Goal: Task Accomplishment & Management: Complete application form

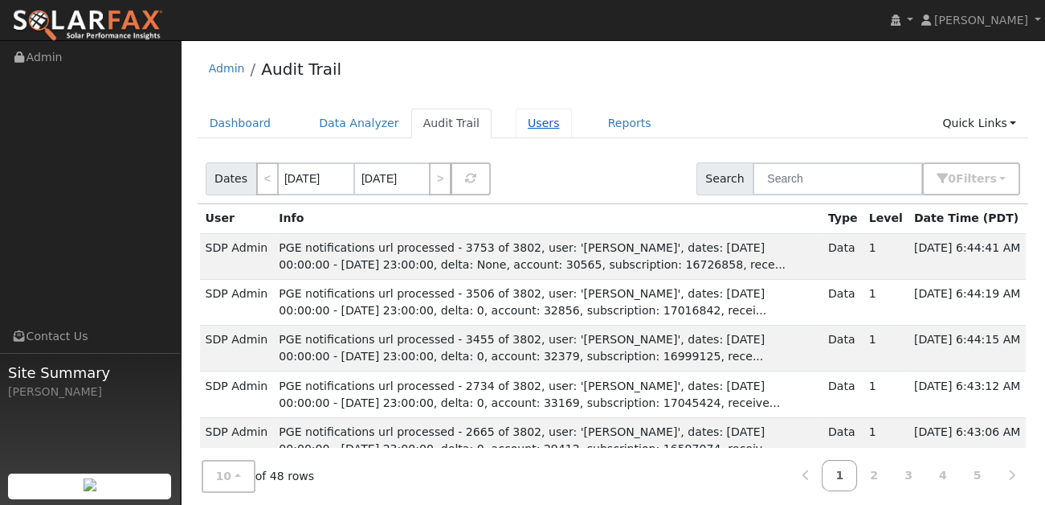
click at [516, 122] on link "Users" at bounding box center [544, 123] width 56 height 30
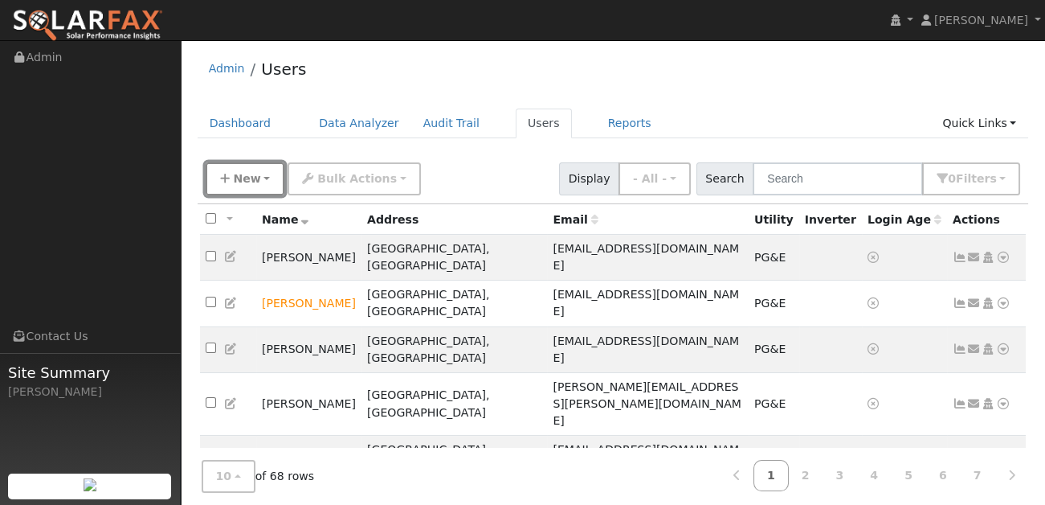
click at [260, 177] on button "New" at bounding box center [246, 178] width 80 height 33
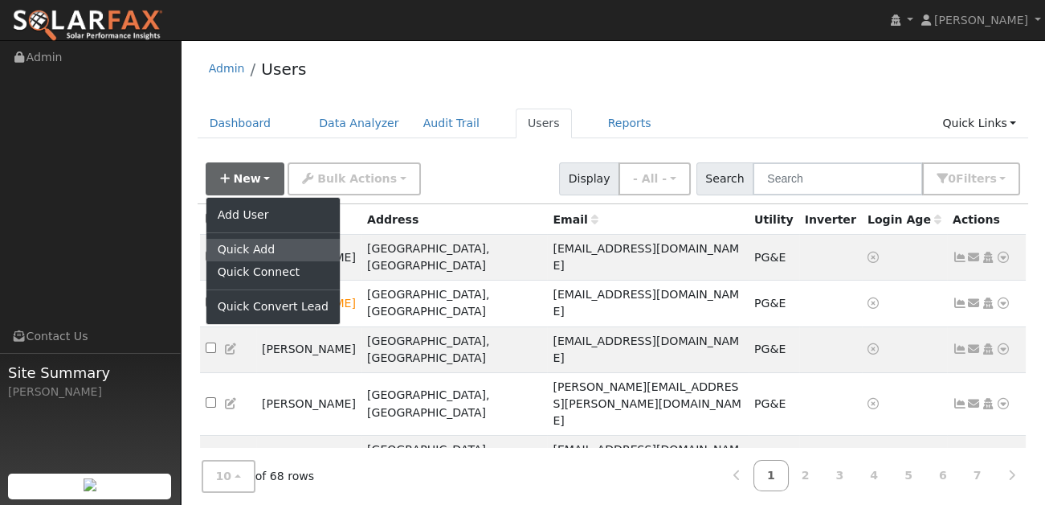
click at [250, 239] on link "Quick Add" at bounding box center [272, 250] width 133 height 22
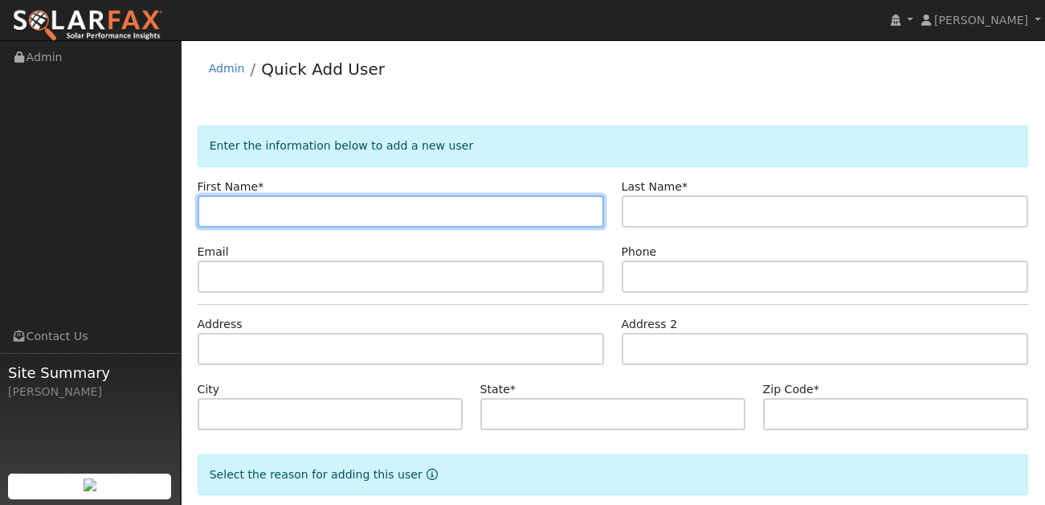
paste input "Dylan Do"
type input "Dylan Do"
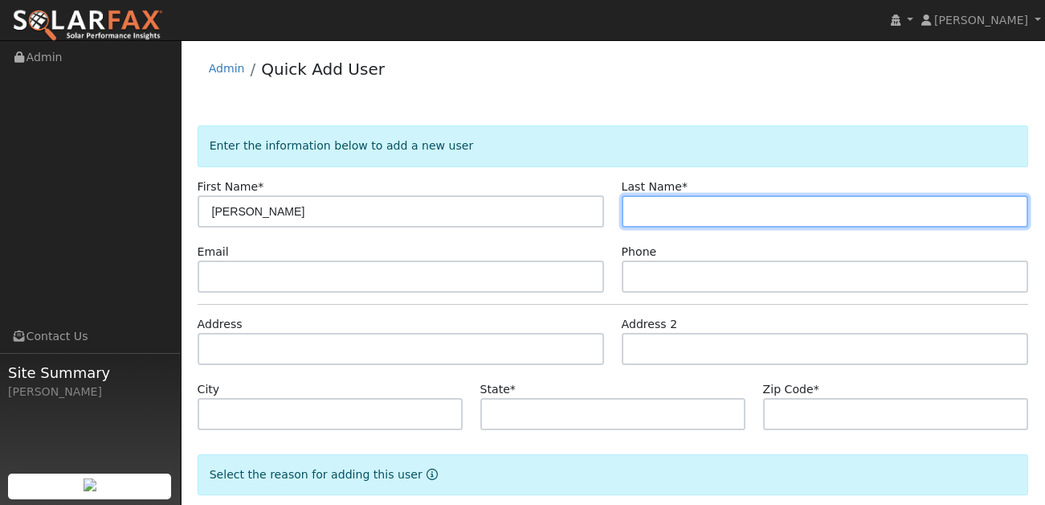
click at [660, 207] on input "text" at bounding box center [825, 211] width 407 height 32
paste input "Dylan Do"
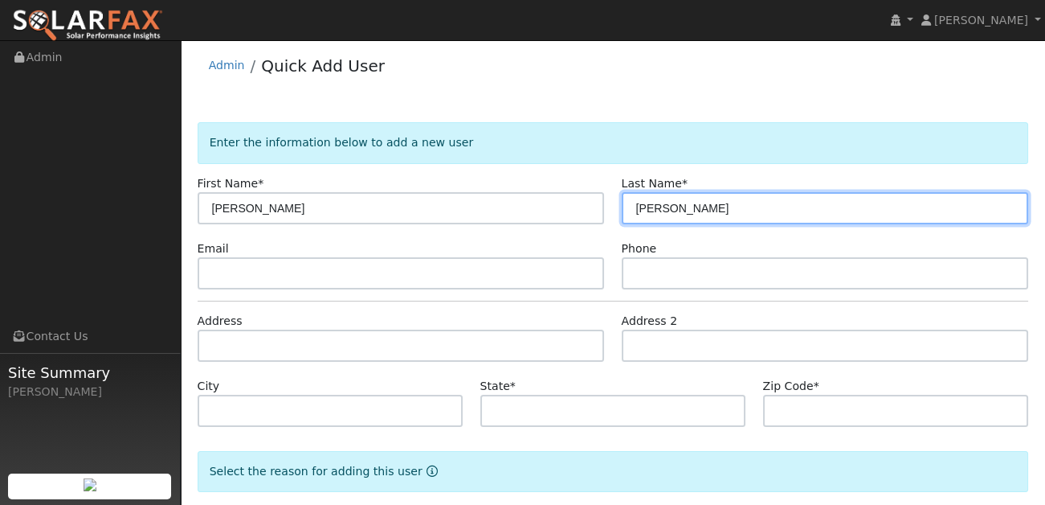
drag, startPoint x: 664, startPoint y: 212, endPoint x: 572, endPoint y: 210, distance: 91.6
click at [574, 210] on div "First Name * Dylan Do Last Name * Dylan Do" at bounding box center [613, 199] width 848 height 49
type input "Do"
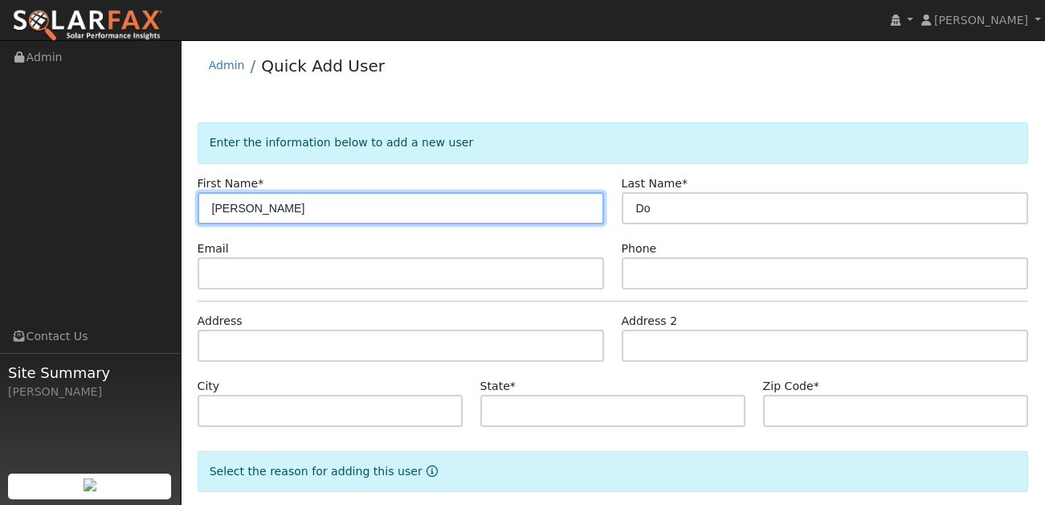
click at [278, 212] on input "Dylan Do" at bounding box center [401, 208] width 407 height 32
type input "Dylan"
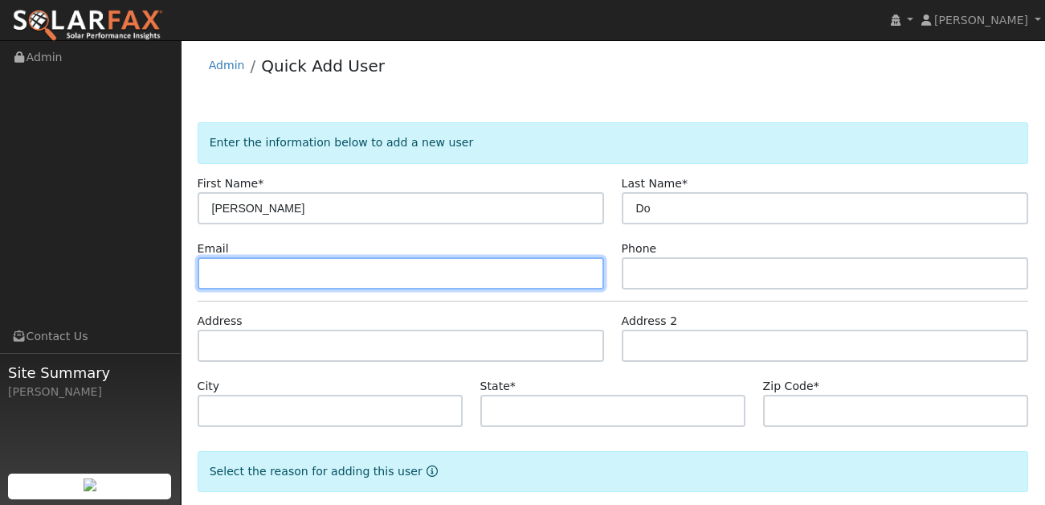
drag, startPoint x: 239, startPoint y: 281, endPoint x: 456, endPoint y: 19, distance: 339.6
click at [239, 281] on input "text" at bounding box center [401, 273] width 407 height 32
paste input "nolater00@gmail.com"
type input "nolater00@gmail.com"
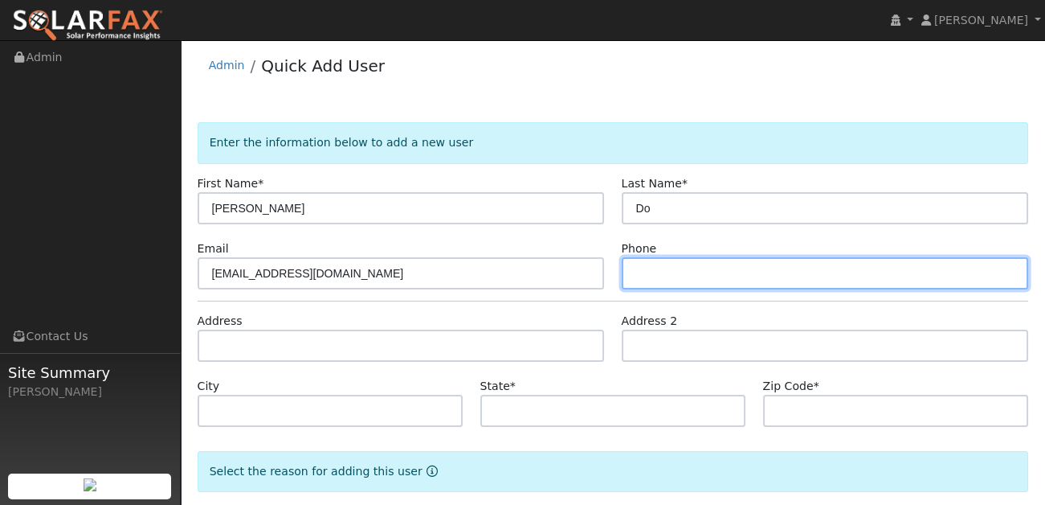
click at [682, 257] on input "text" at bounding box center [825, 273] width 407 height 32
paste input "7143338331"
type input "7143338331"
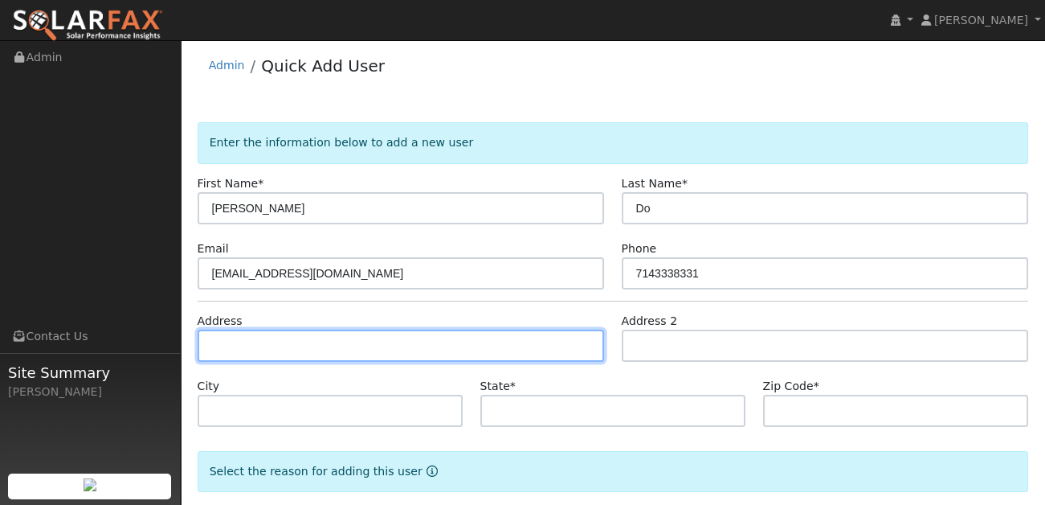
click at [368, 337] on input "text" at bounding box center [401, 345] width 407 height 32
paste input "11210 Begonia Ave Fountain Valley CA, 92708"
type input "11210 Begonia Avenue"
type input "Fountain Valley"
type input "CA"
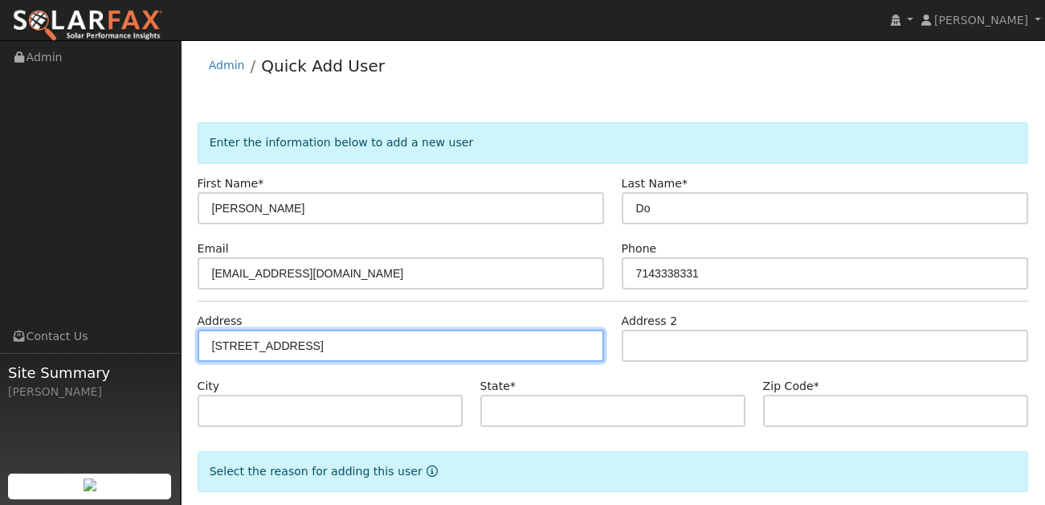
type input "92708"
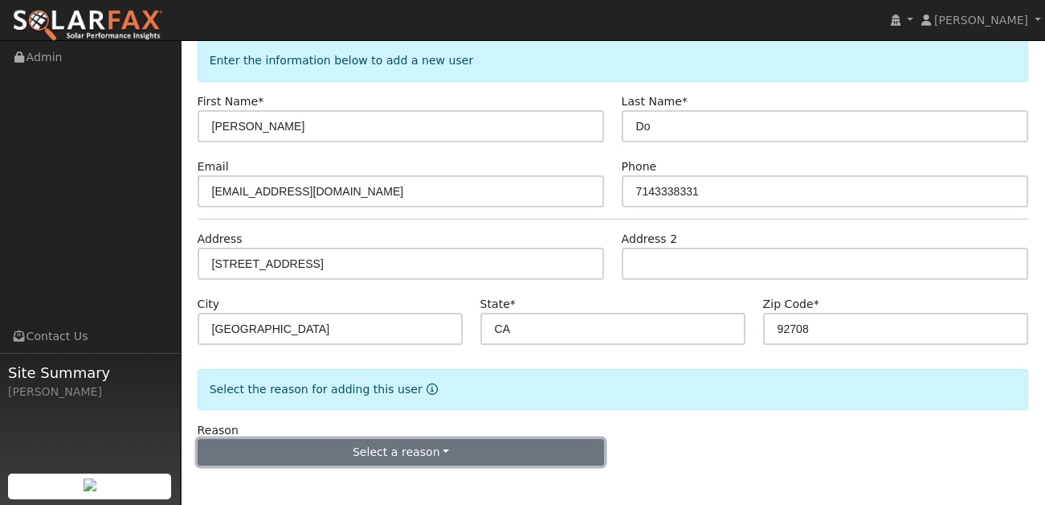
click at [435, 453] on button "Select a reason" at bounding box center [401, 452] width 407 height 27
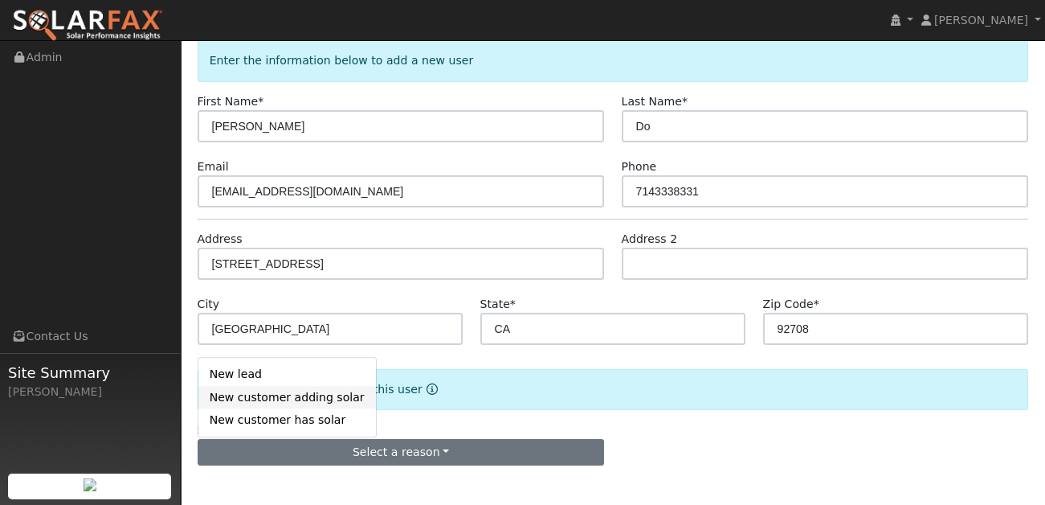
click at [300, 392] on link "New customer adding solar" at bounding box center [287, 397] width 178 height 22
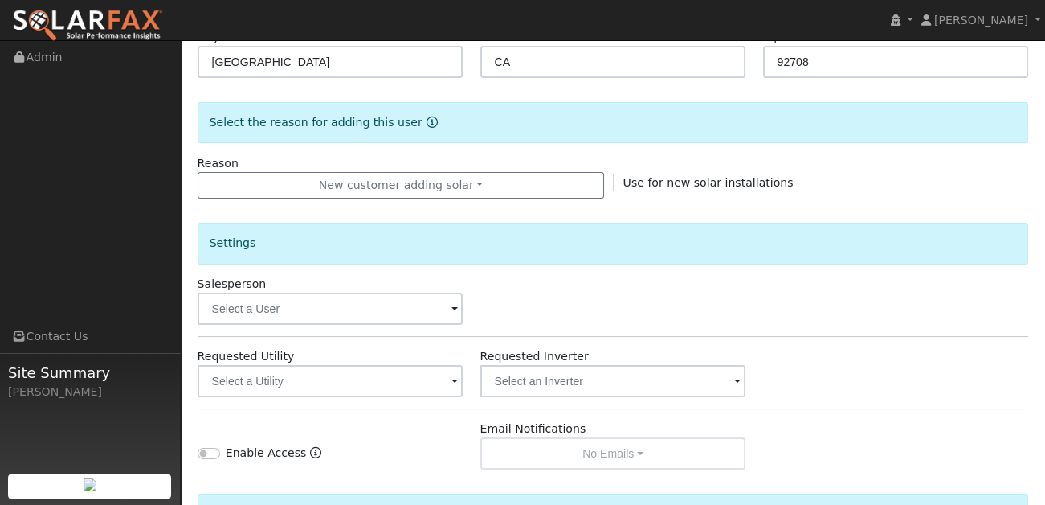
scroll to position [386, 0]
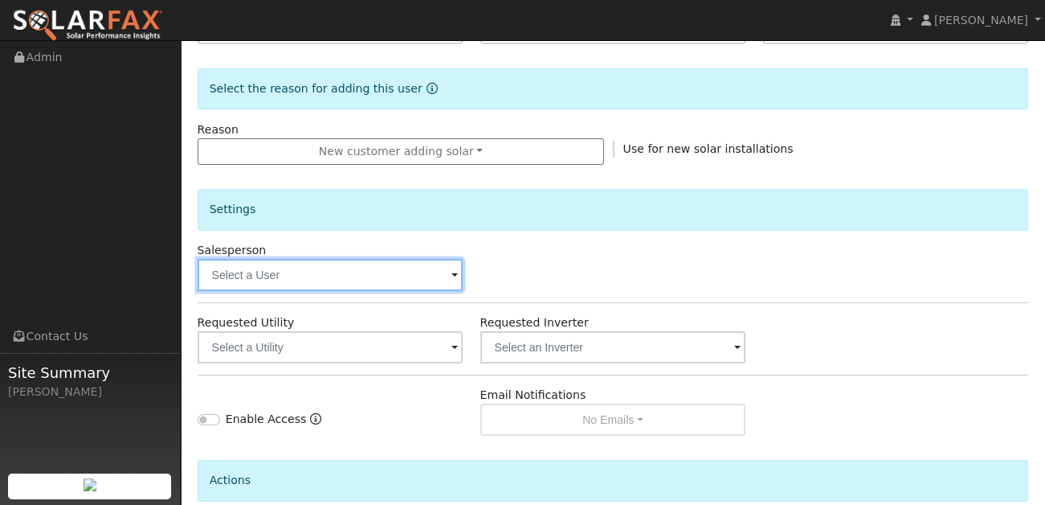
click at [461, 268] on input "text" at bounding box center [331, 275] width 266 height 32
click at [460, 270] on input "text" at bounding box center [331, 275] width 266 height 32
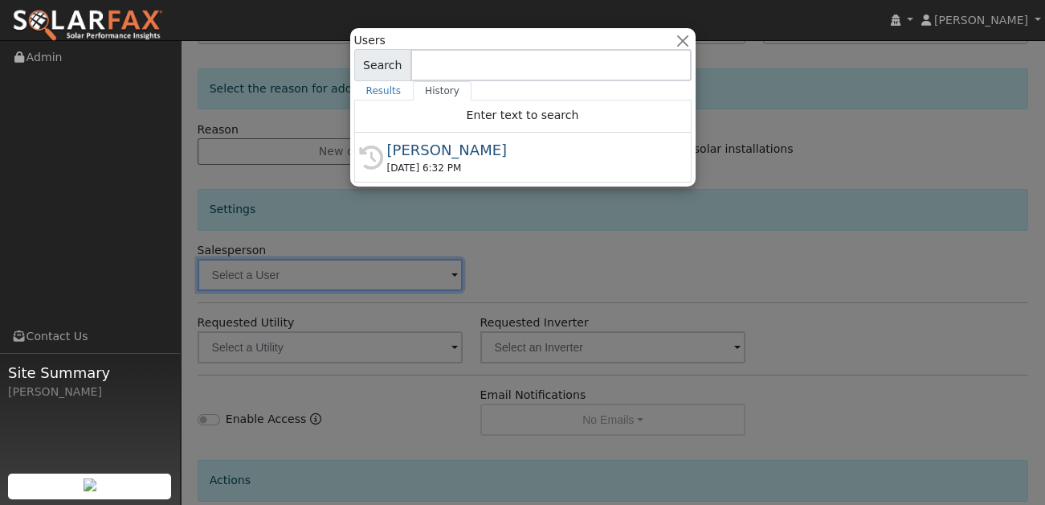
click at [455, 166] on div "08/11/2025 6:32 PM" at bounding box center [530, 168] width 286 height 14
type input "[PERSON_NAME]"
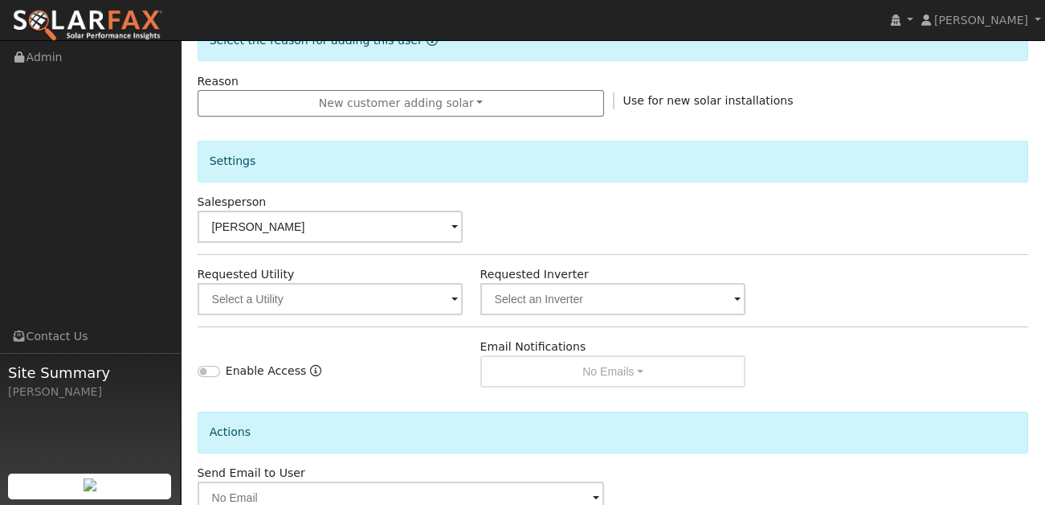
scroll to position [451, 0]
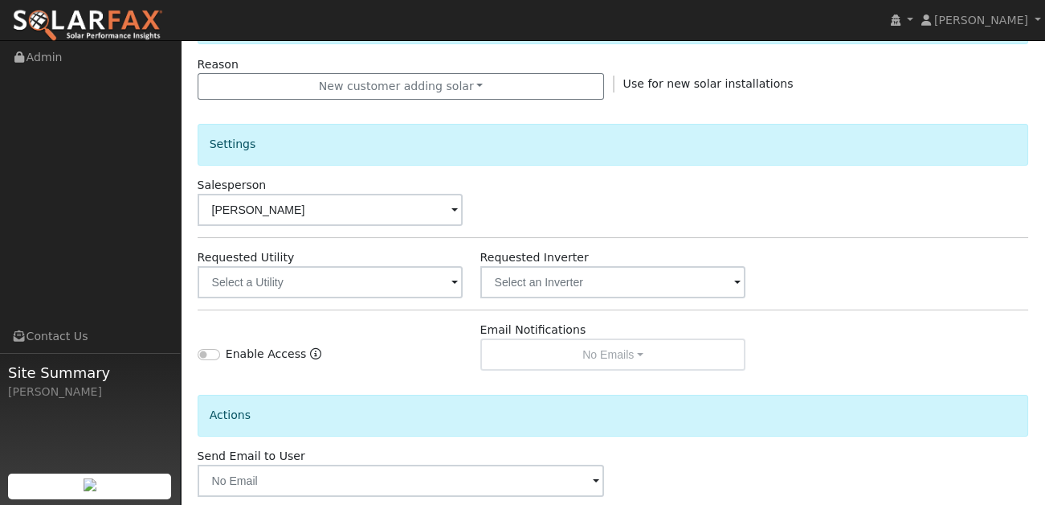
click at [452, 277] on span at bounding box center [455, 283] width 6 height 18
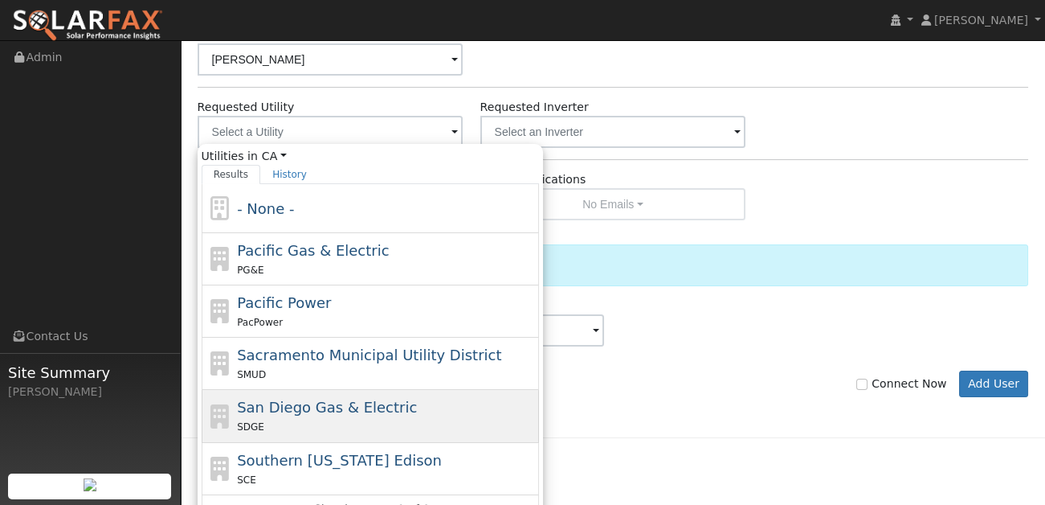
scroll to position [622, 0]
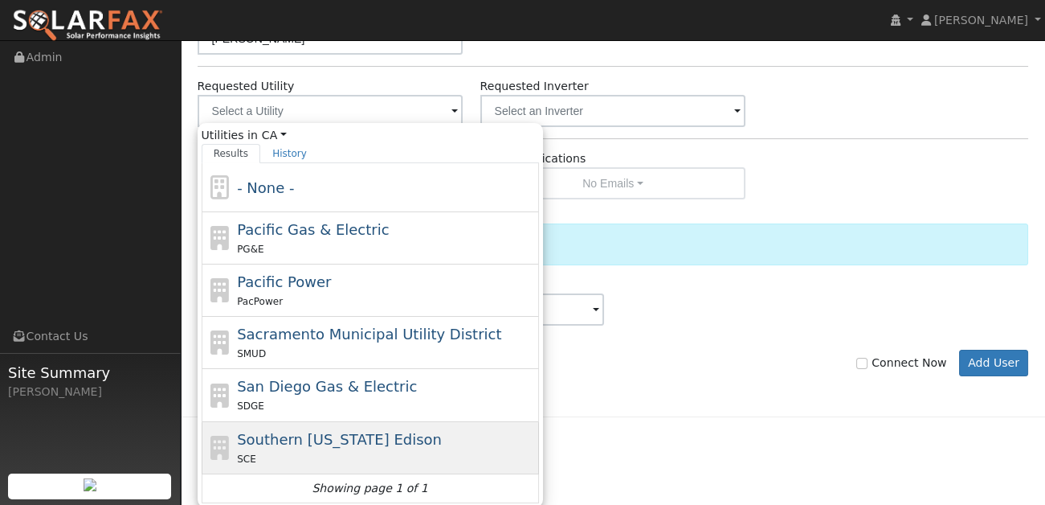
click at [366, 428] on div "Southern California Edison SCE" at bounding box center [386, 447] width 298 height 39
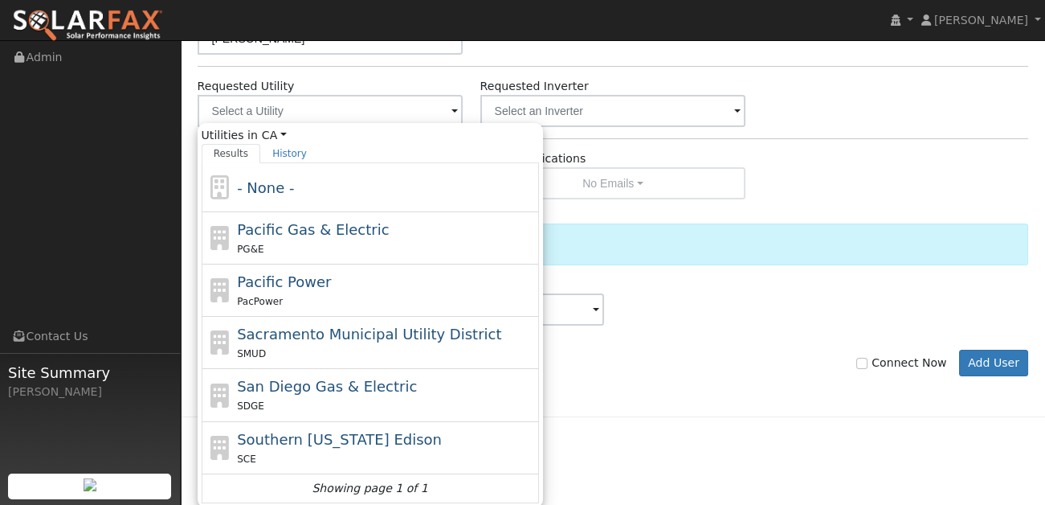
type input "Southern California Edison"
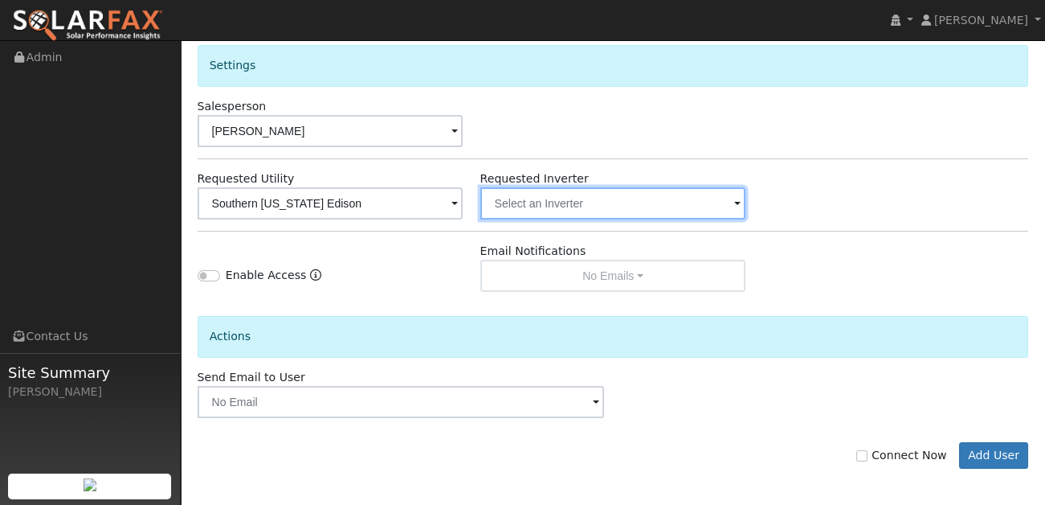
click at [464, 190] on input "text" at bounding box center [331, 203] width 266 height 32
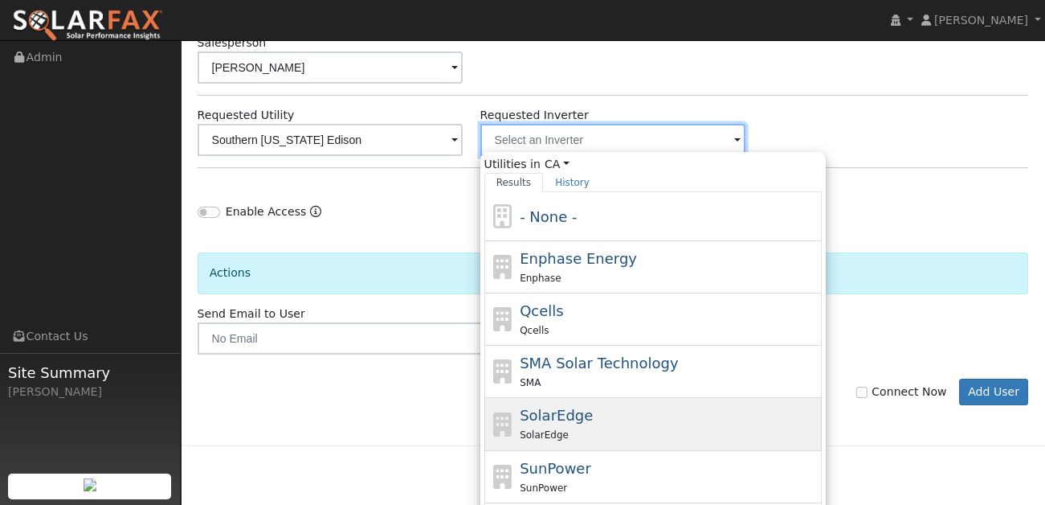
scroll to position [675, 0]
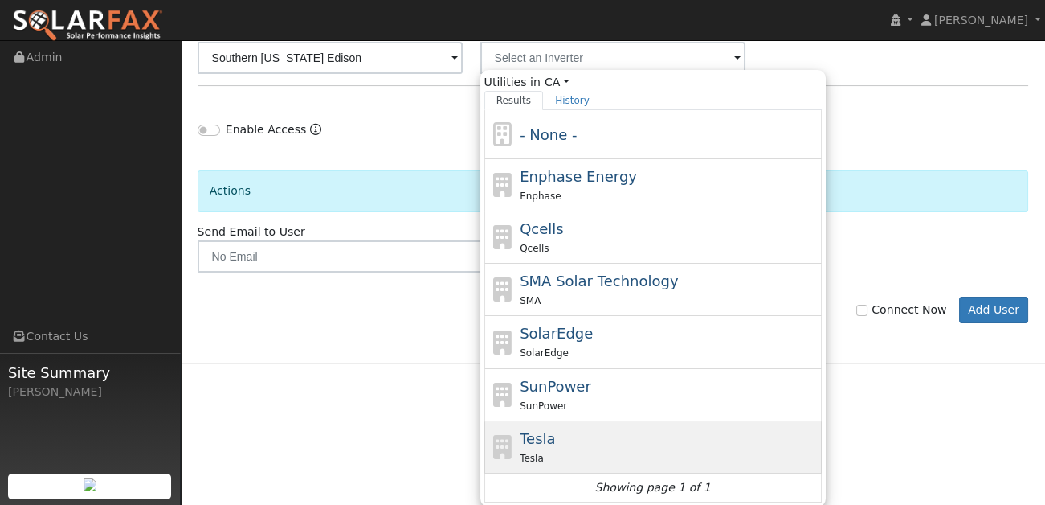
click at [536, 423] on div "Tesla Tesla" at bounding box center [652, 447] width 337 height 52
type input "Tesla"
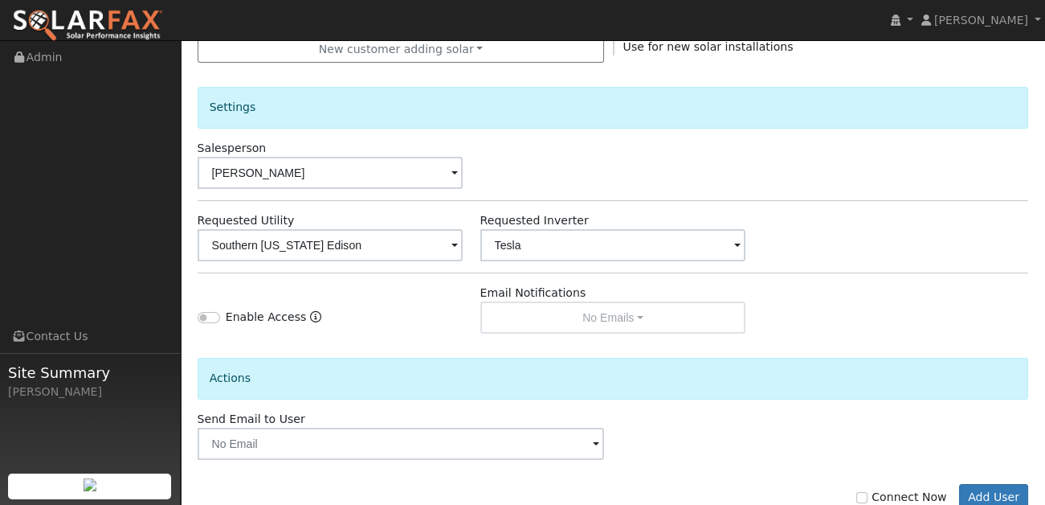
scroll to position [532, 0]
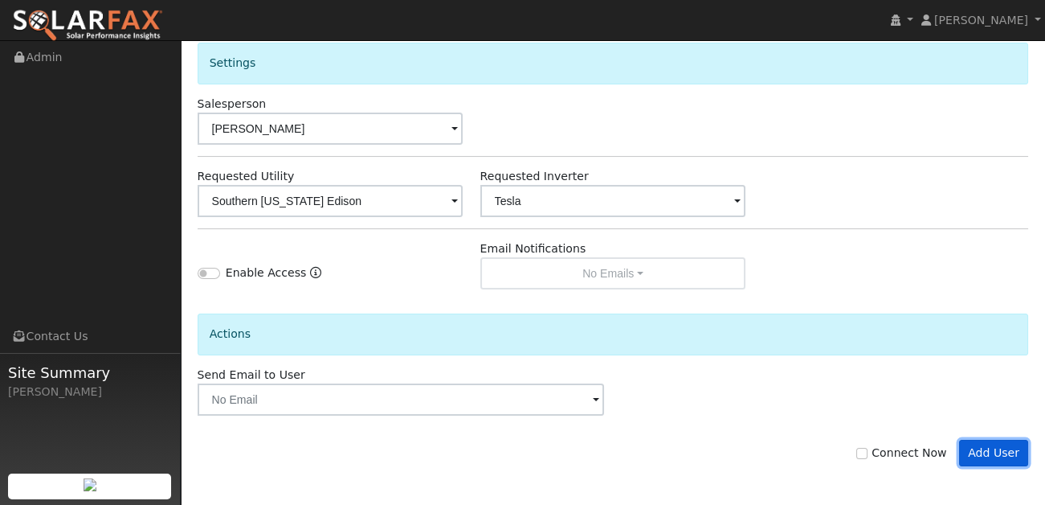
click at [987, 448] on button "Add User" at bounding box center [994, 452] width 70 height 27
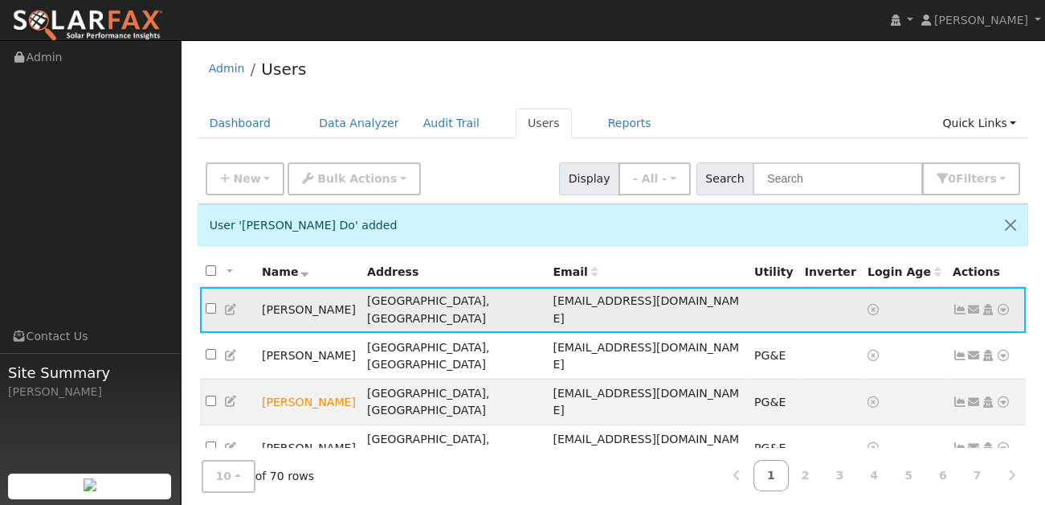
click at [975, 304] on icon at bounding box center [974, 309] width 14 height 11
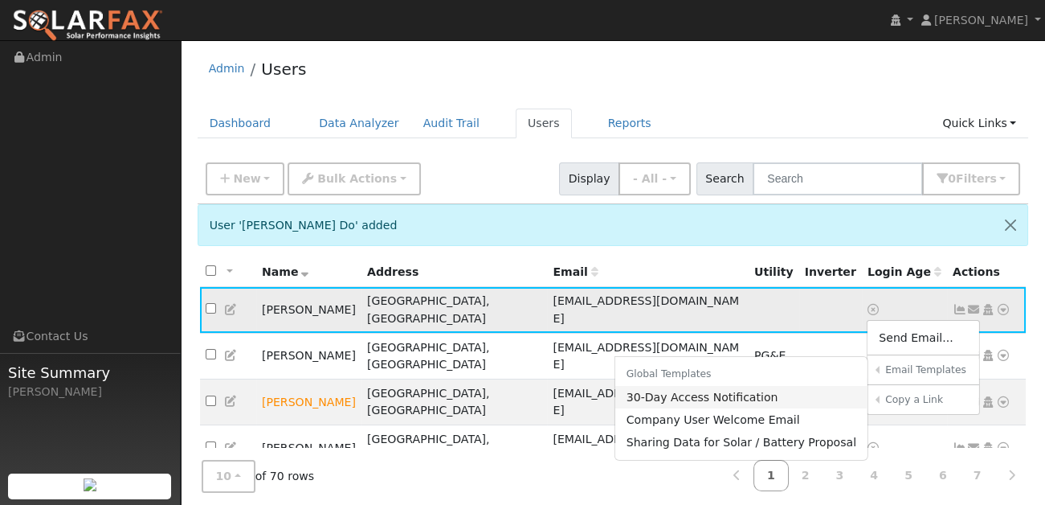
click at [720, 390] on link "30-Day Access Notification" at bounding box center [741, 397] width 253 height 22
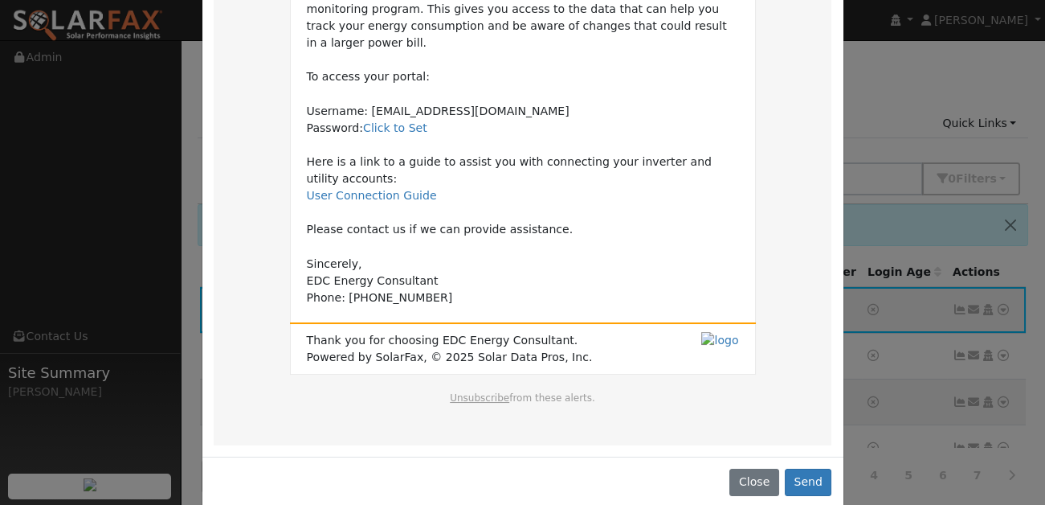
scroll to position [230, 0]
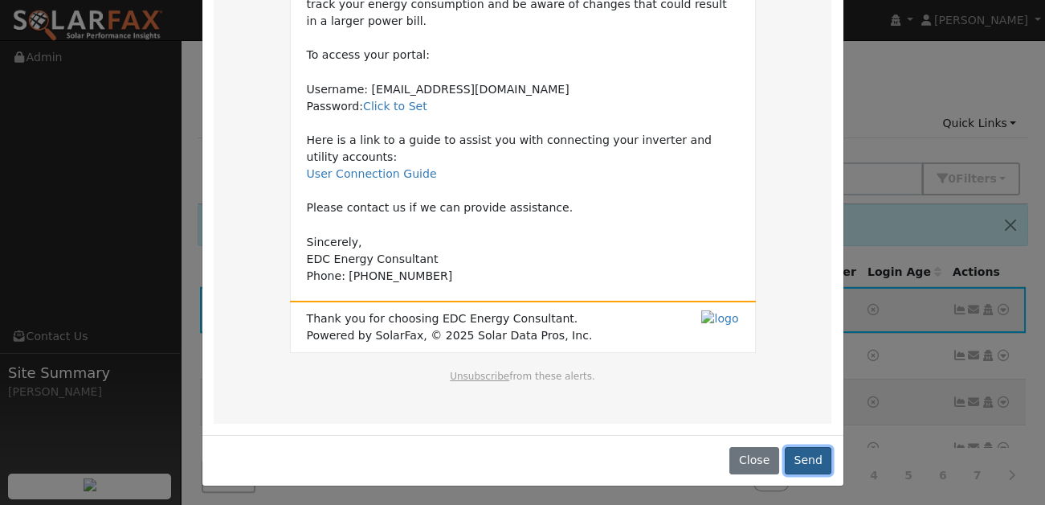
click at [805, 457] on button "Send" at bounding box center [808, 460] width 47 height 27
